Goal: Find specific page/section: Find specific page/section

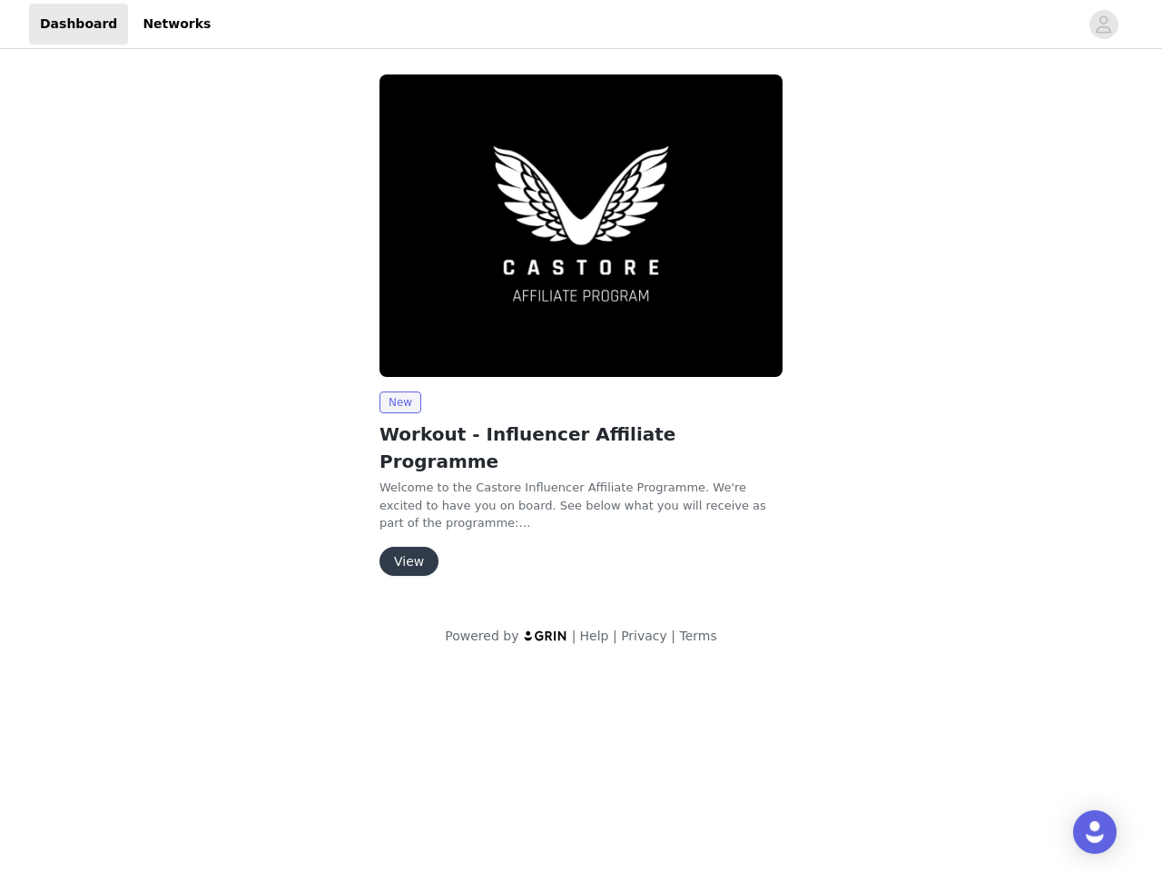
click at [581, 320] on img at bounding box center [580, 225] width 403 height 302
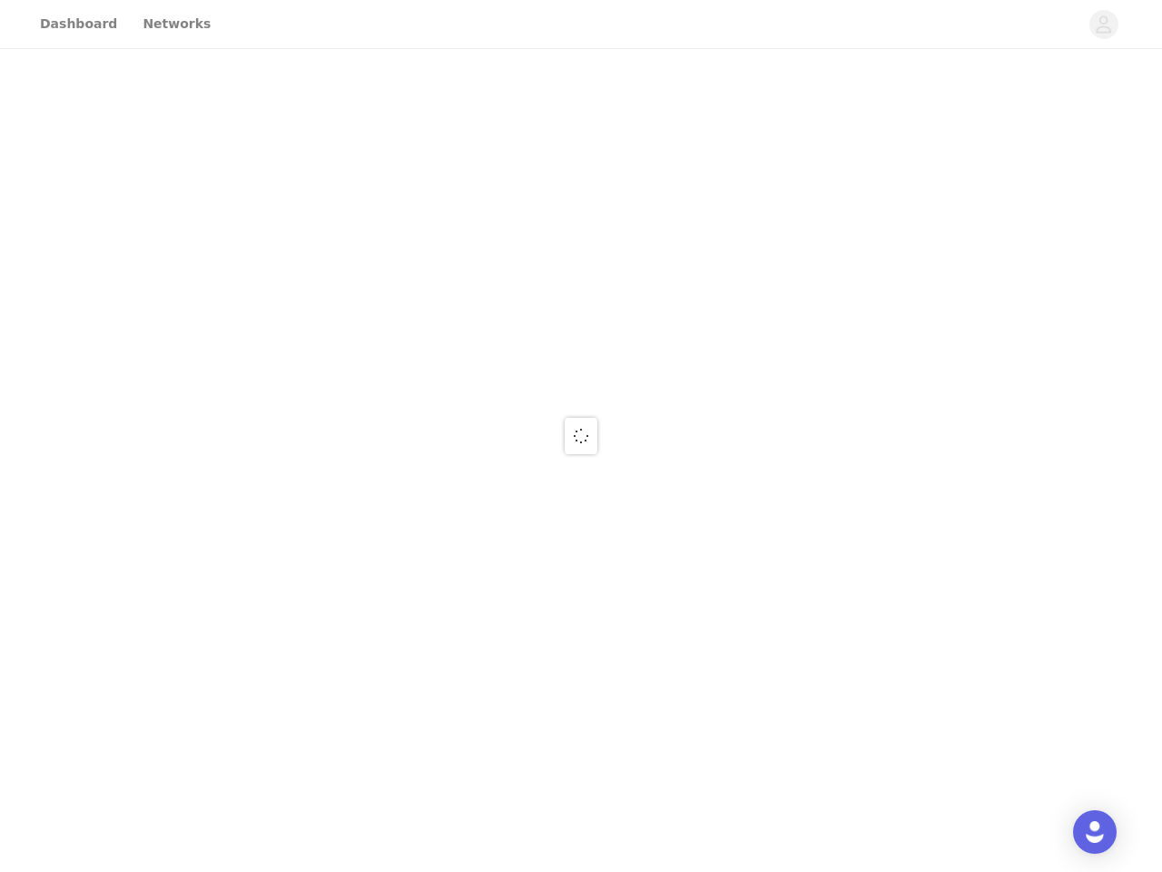
click at [1104, 25] on div at bounding box center [581, 436] width 1162 height 872
click at [581, 225] on div at bounding box center [581, 436] width 1162 height 872
click at [399, 402] on div at bounding box center [581, 436] width 1162 height 872
click at [408, 534] on div at bounding box center [581, 436] width 1162 height 872
click at [1095, 832] on img "Open Intercom Messenger" at bounding box center [1095, 832] width 22 height 22
